Goal: Information Seeking & Learning: Learn about a topic

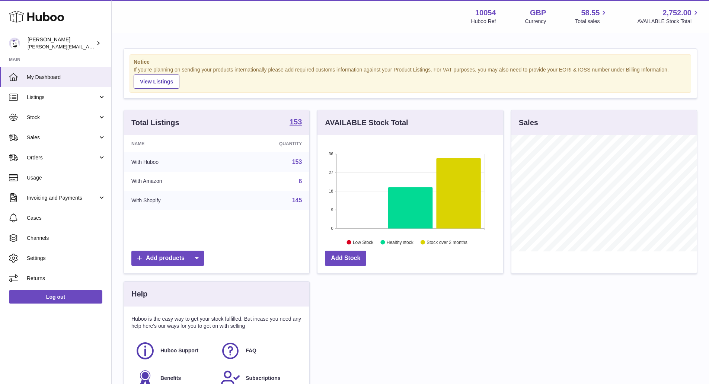
scroll to position [116, 186]
click at [79, 133] on link "Sales" at bounding box center [55, 137] width 111 height 20
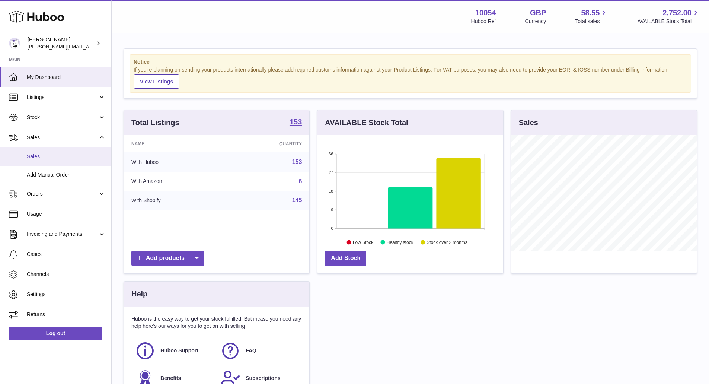
click at [72, 159] on span "Sales" at bounding box center [66, 156] width 79 height 7
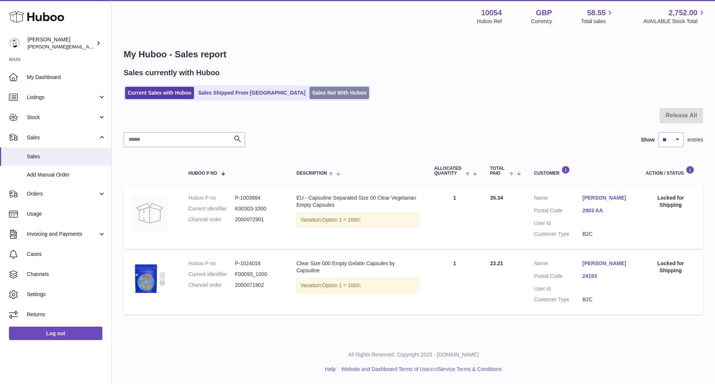
click at [309, 98] on link "Sales Not With Huboo" at bounding box center [339, 93] width 60 height 12
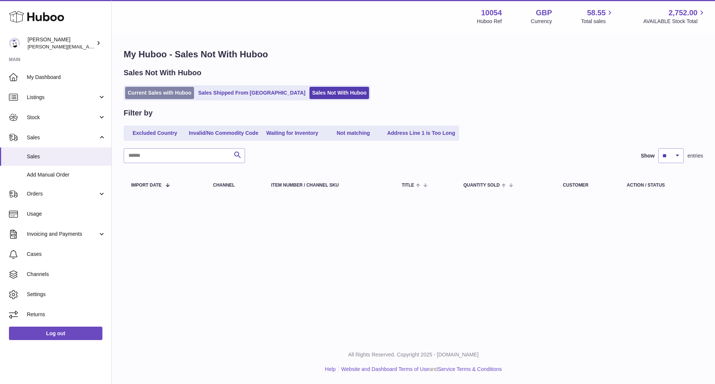
click at [147, 87] on link "Current Sales with Huboo" at bounding box center [159, 93] width 69 height 12
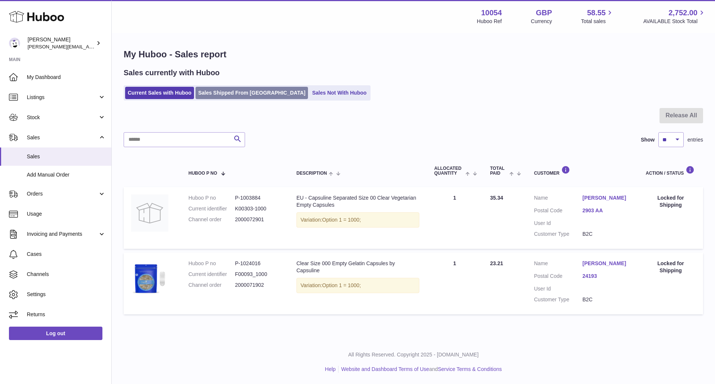
click at [213, 88] on link "Sales Shipped From [GEOGRAPHIC_DATA]" at bounding box center [251, 93] width 112 height 12
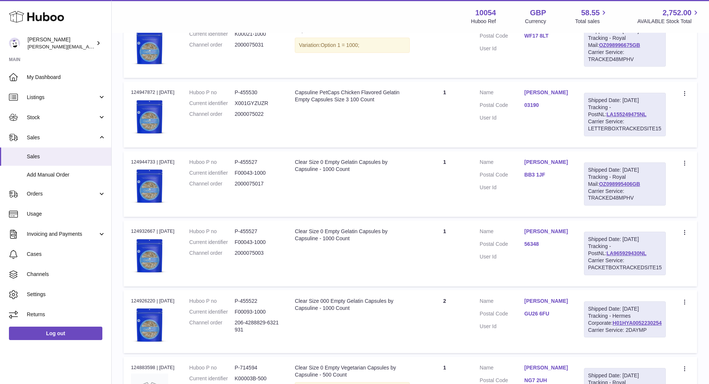
scroll to position [447, 0]
